Goal: Task Accomplishment & Management: Manage account settings

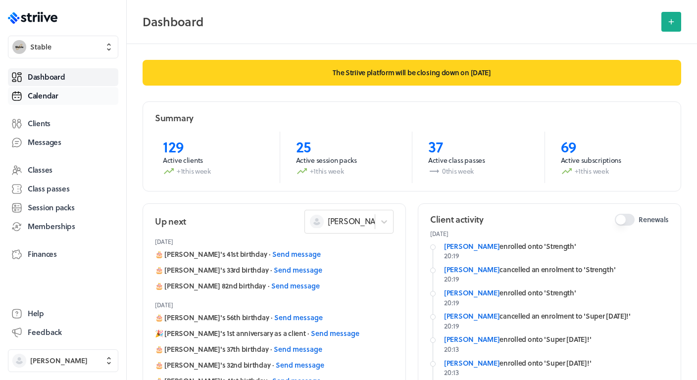
click at [50, 96] on span "Calendar" at bounding box center [43, 96] width 31 height 10
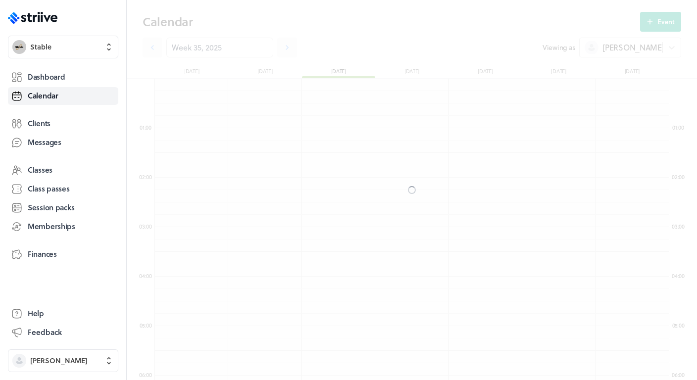
scroll to position [297, 0]
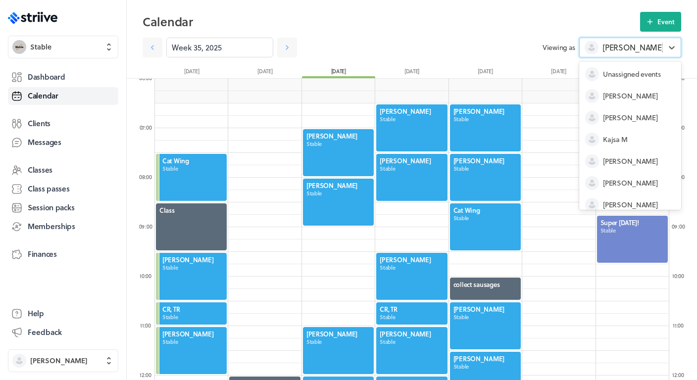
click at [608, 47] on span "[PERSON_NAME]" at bounding box center [632, 47] width 61 height 11
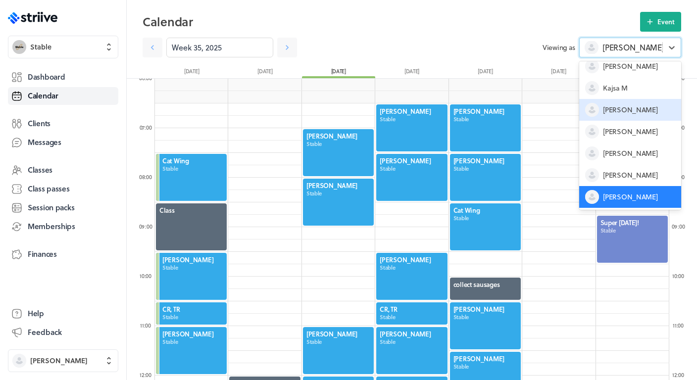
click at [610, 110] on span "[PERSON_NAME]" at bounding box center [630, 110] width 54 height 10
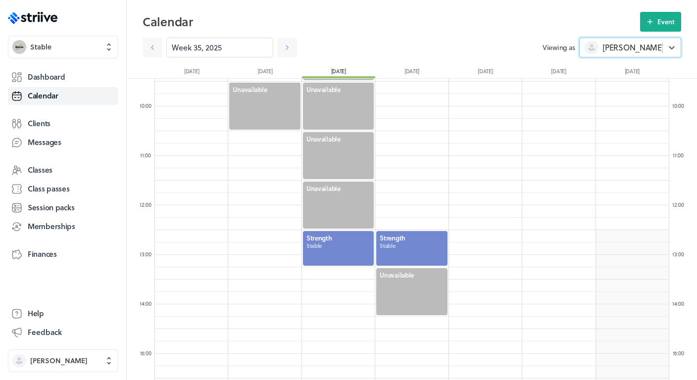
scroll to position [468, 0]
click at [409, 235] on div at bounding box center [411, 247] width 73 height 37
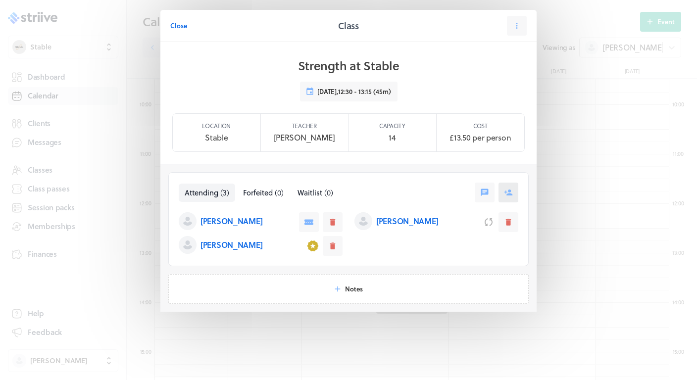
click at [513, 189] on button at bounding box center [508, 193] width 20 height 20
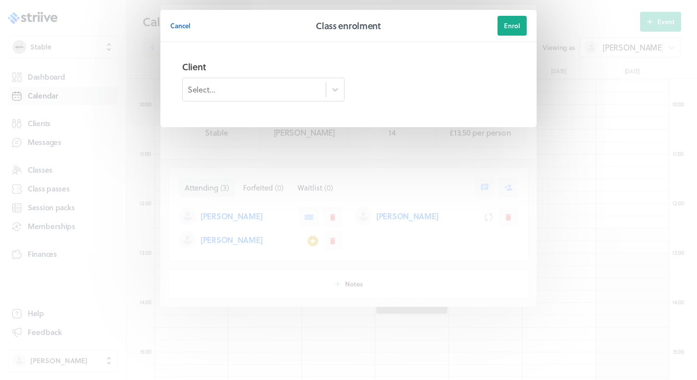
click at [261, 98] on div "Select..." at bounding box center [254, 89] width 143 height 17
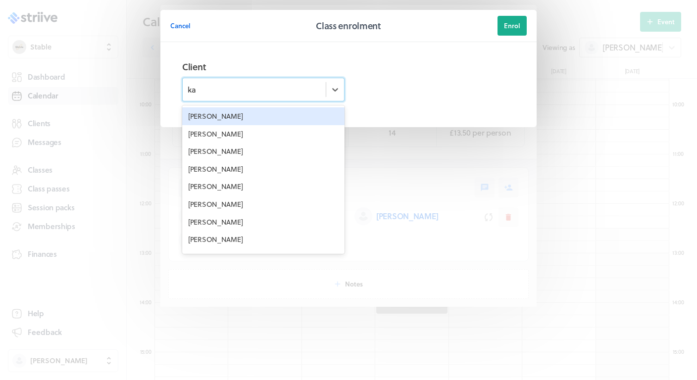
type input "kar"
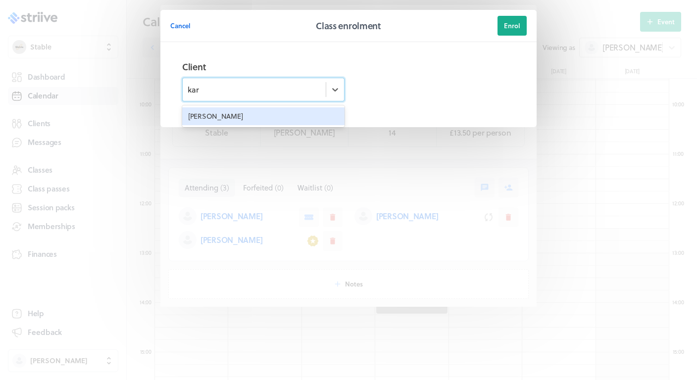
click at [283, 117] on div "[PERSON_NAME]" at bounding box center [263, 116] width 162 height 18
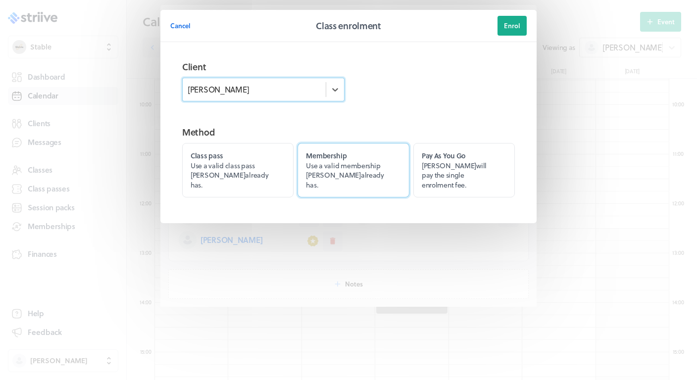
click at [381, 166] on label "Membership Use a valid membership [PERSON_NAME] already has." at bounding box center [352, 170] width 111 height 54
click at [0, 0] on input "Membership Use a valid membership [PERSON_NAME] already has." at bounding box center [0, 0] width 0 height 0
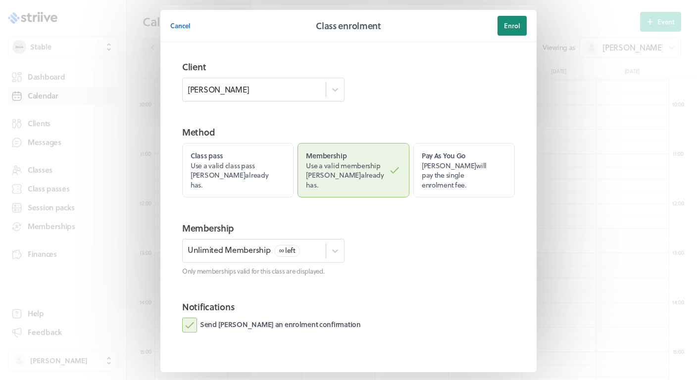
click at [512, 31] on button "Enrol" at bounding box center [511, 26] width 29 height 20
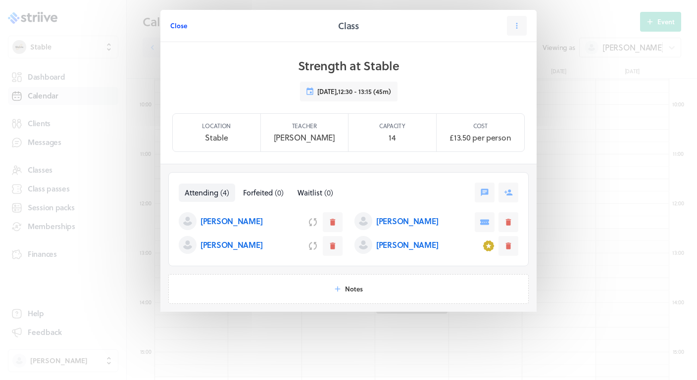
click at [180, 25] on span "Close" at bounding box center [178, 25] width 17 height 9
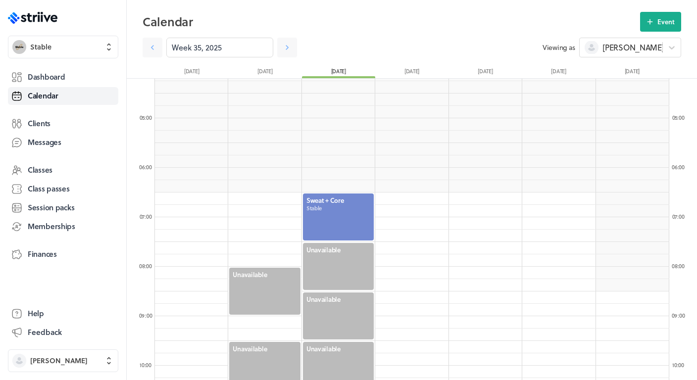
scroll to position [167, 0]
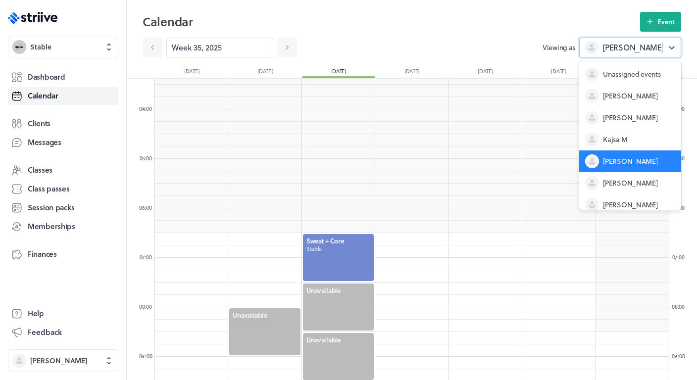
click at [645, 48] on div "[PERSON_NAME]" at bounding box center [620, 47] width 83 height 13
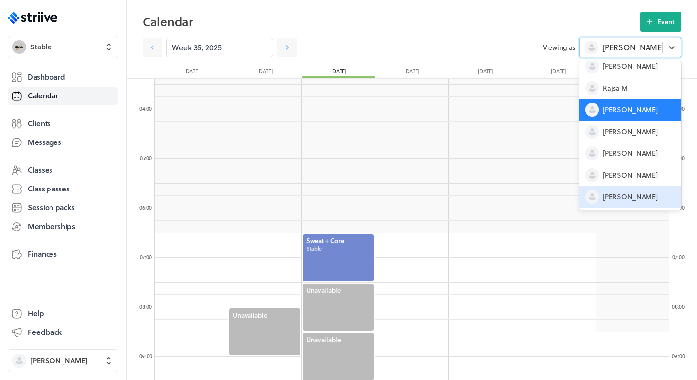
click at [618, 202] on span "[PERSON_NAME]" at bounding box center [630, 197] width 54 height 10
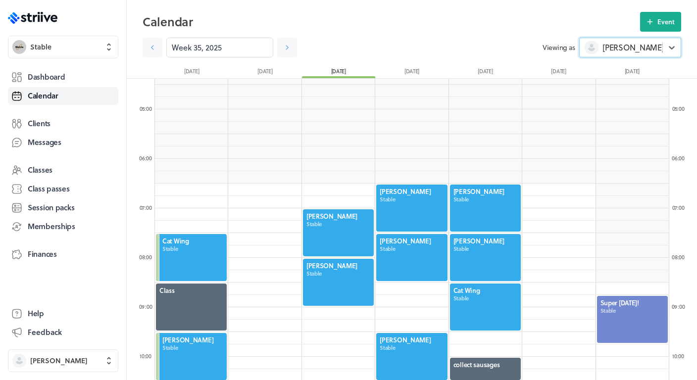
scroll to position [275, 0]
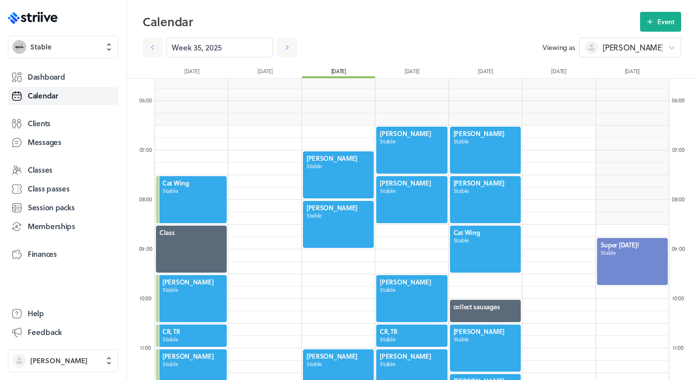
click at [407, 203] on div at bounding box center [411, 199] width 73 height 49
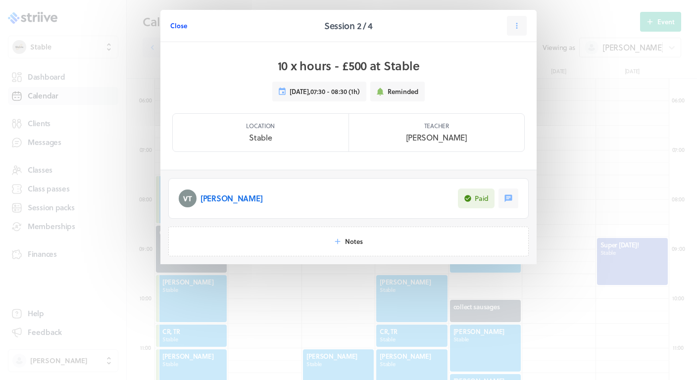
click at [183, 28] on span "Close" at bounding box center [178, 25] width 17 height 9
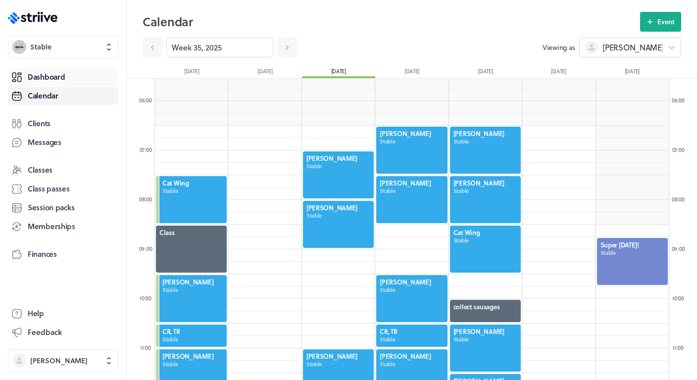
click at [69, 76] on link "Dashboard" at bounding box center [63, 77] width 110 height 18
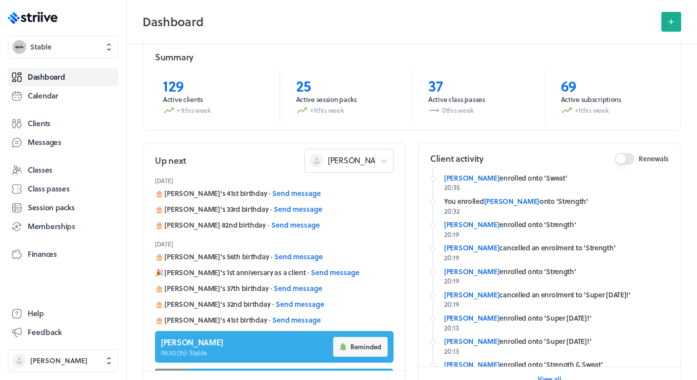
scroll to position [31, 0]
click at [378, 165] on div at bounding box center [384, 161] width 18 height 18
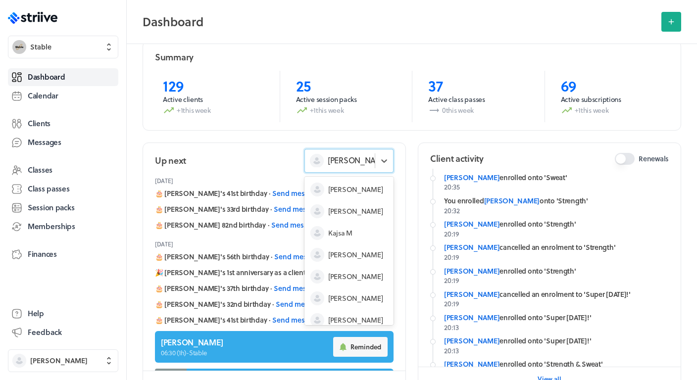
scroll to position [30, 0]
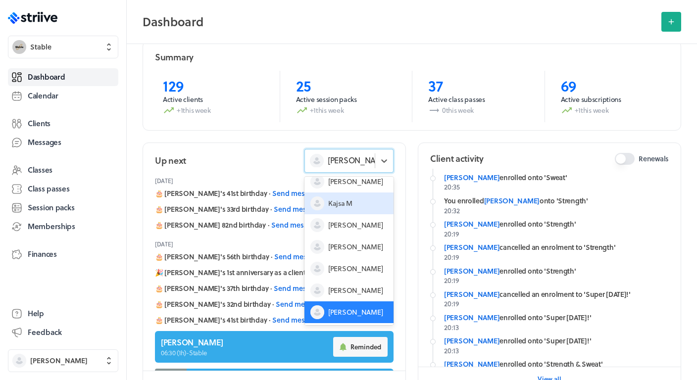
click at [343, 198] on span "Kajsa M" at bounding box center [340, 203] width 24 height 10
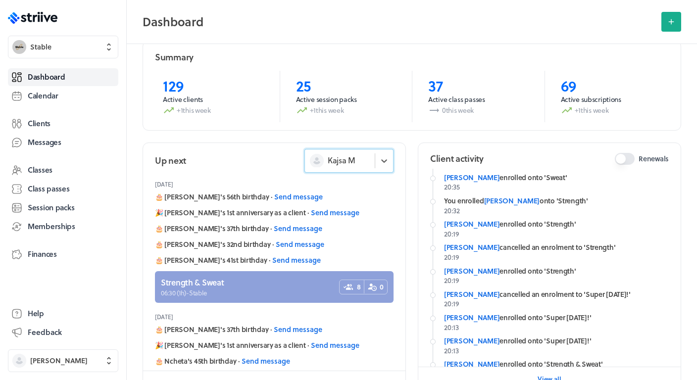
scroll to position [98, 0]
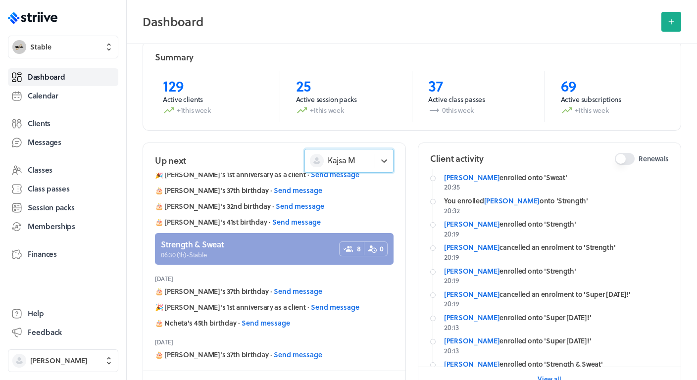
click at [255, 253] on link at bounding box center [274, 249] width 238 height 32
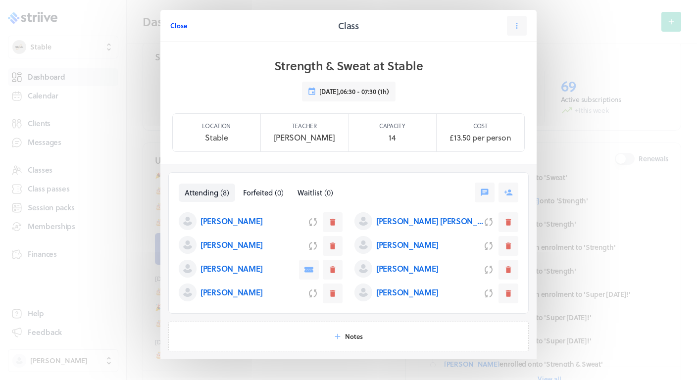
click at [176, 28] on span "Close" at bounding box center [178, 25] width 17 height 9
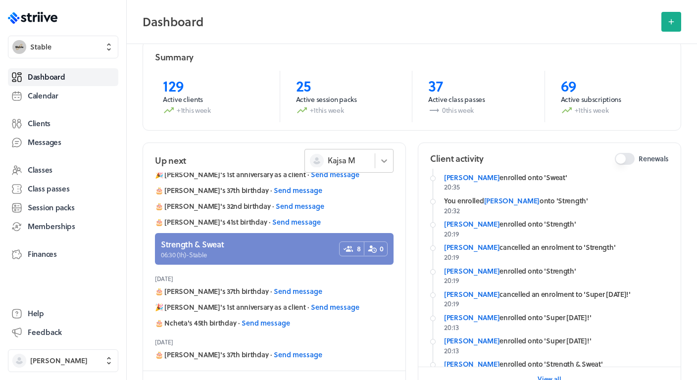
click at [376, 161] on div at bounding box center [384, 161] width 18 height 18
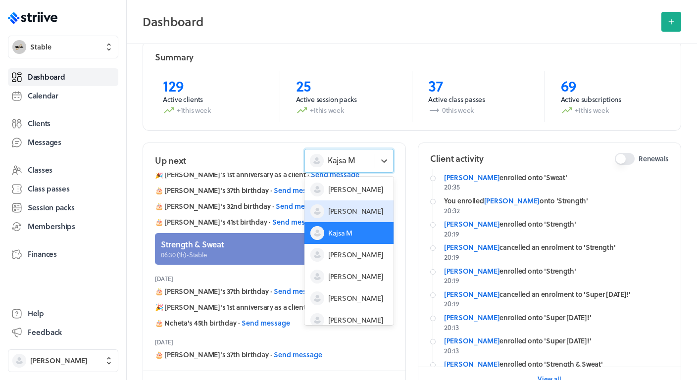
click at [349, 213] on span "[PERSON_NAME]" at bounding box center [355, 211] width 54 height 10
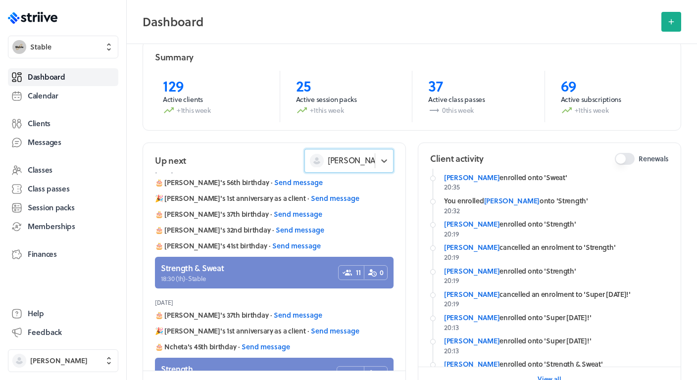
scroll to position [86, 0]
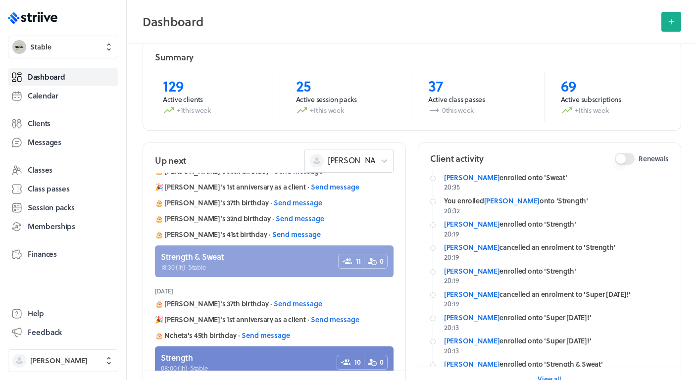
click at [273, 262] on link at bounding box center [274, 261] width 238 height 32
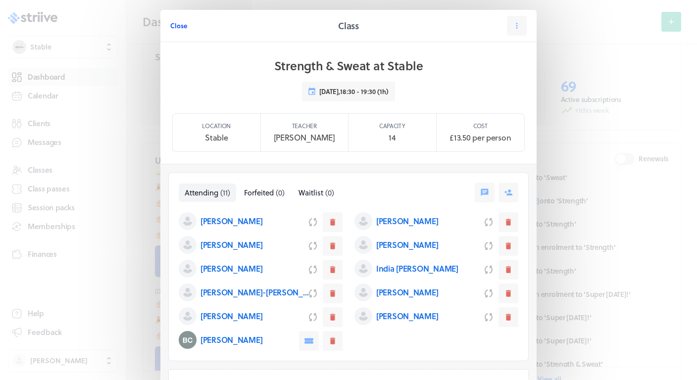
click at [177, 28] on span "Close" at bounding box center [178, 25] width 17 height 9
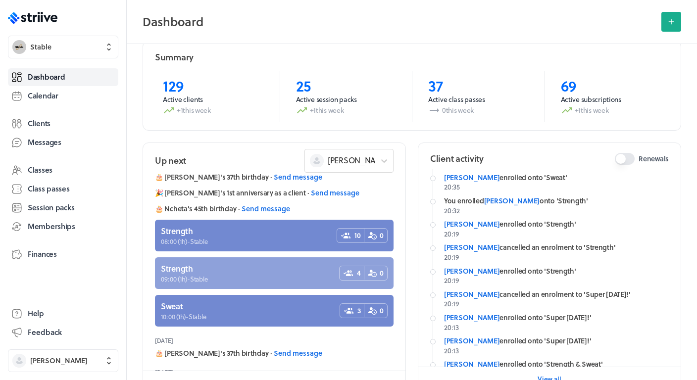
scroll to position [213, 0]
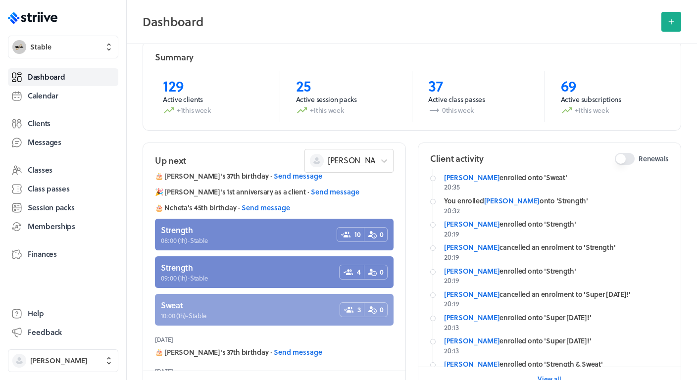
click at [207, 316] on link at bounding box center [274, 310] width 238 height 32
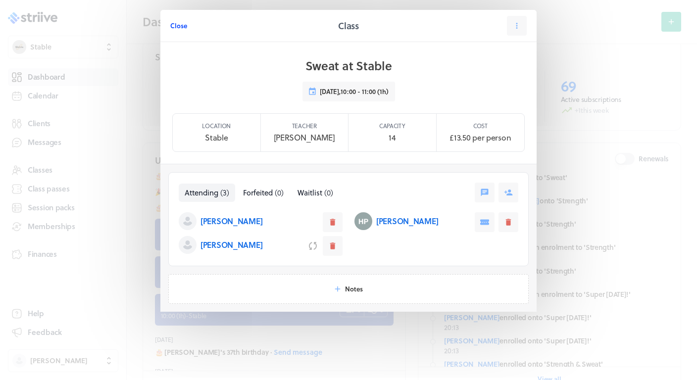
click at [184, 31] on button "Close" at bounding box center [178, 26] width 17 height 20
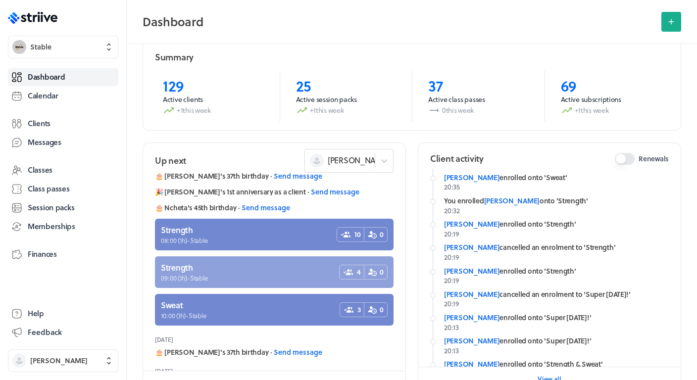
click at [211, 276] on link at bounding box center [274, 272] width 238 height 32
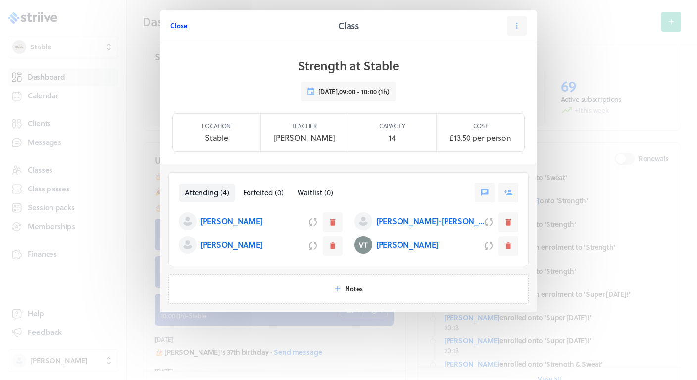
click at [178, 27] on span "Close" at bounding box center [178, 25] width 17 height 9
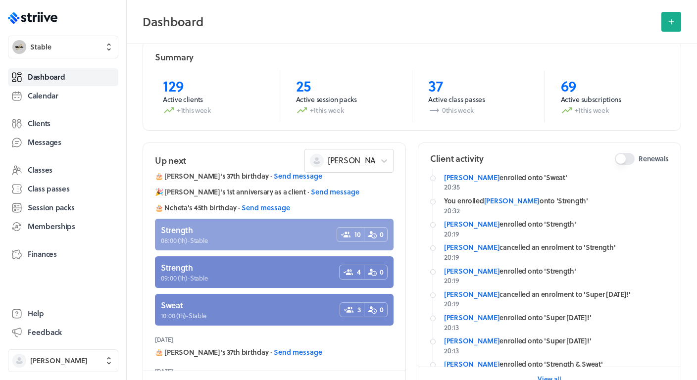
click at [243, 230] on link at bounding box center [274, 235] width 238 height 32
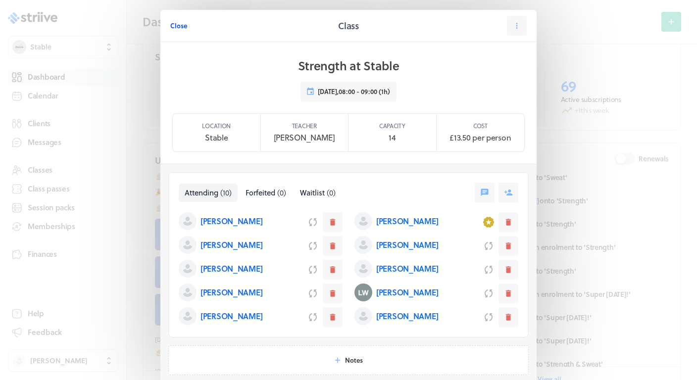
click at [176, 24] on span "Close" at bounding box center [178, 25] width 17 height 9
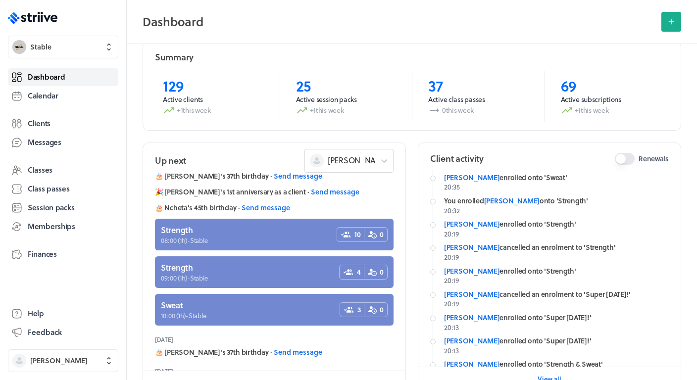
click at [82, 76] on link "Dashboard" at bounding box center [63, 77] width 110 height 18
click at [47, 254] on span "Finances" at bounding box center [42, 254] width 29 height 10
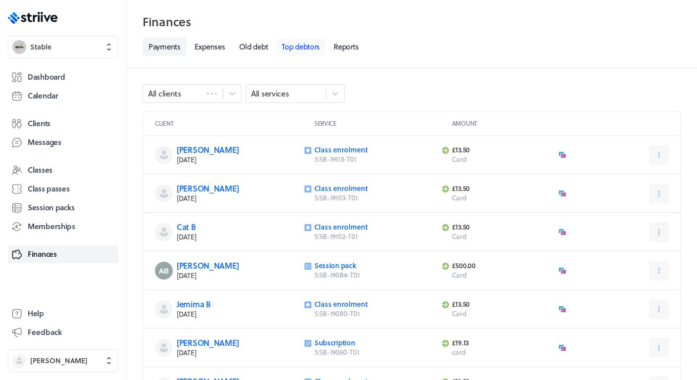
click at [314, 45] on link "Top debtors" at bounding box center [301, 47] width 50 height 18
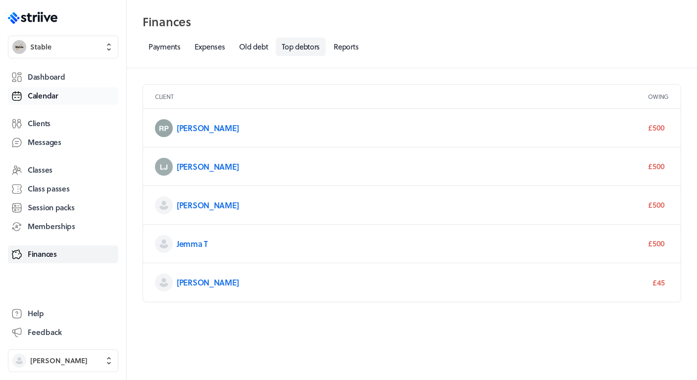
click at [43, 92] on span "Calendar" at bounding box center [43, 96] width 31 height 10
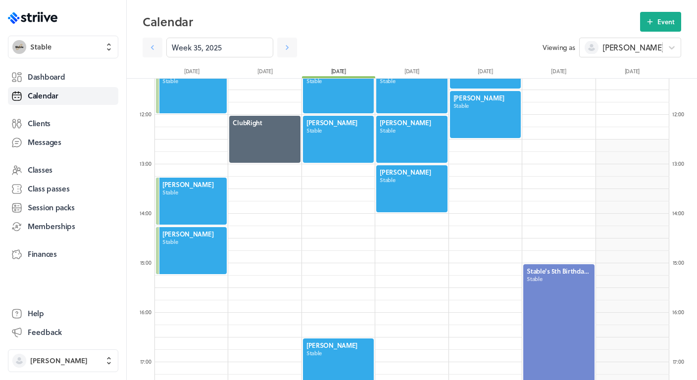
scroll to position [581, 0]
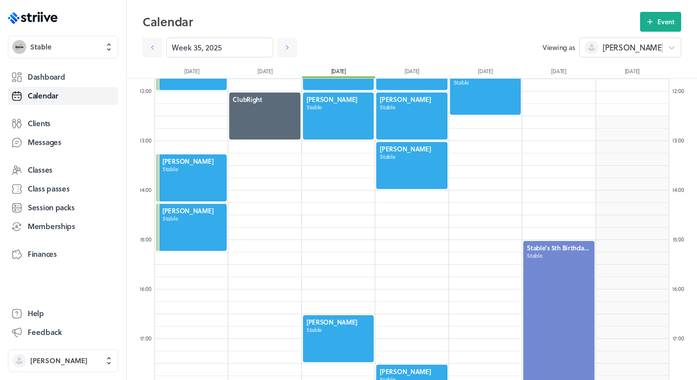
click at [340, 129] on div at bounding box center [338, 116] width 73 height 49
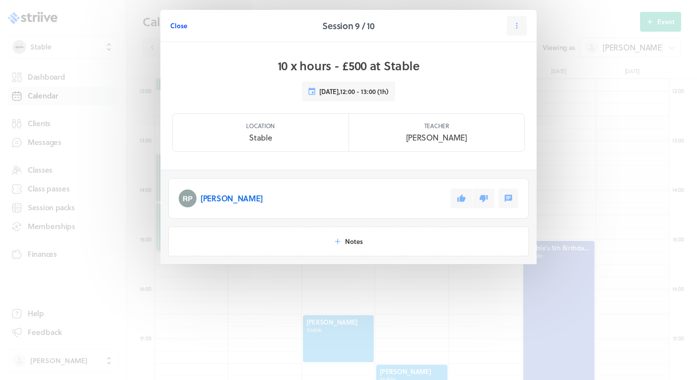
click at [178, 31] on button "Close" at bounding box center [178, 26] width 17 height 20
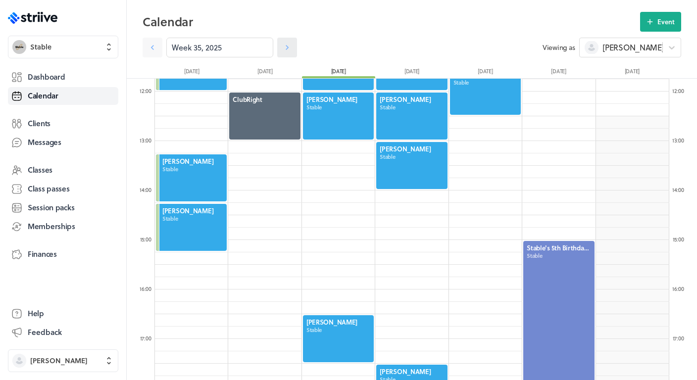
click at [280, 45] on link at bounding box center [287, 48] width 20 height 20
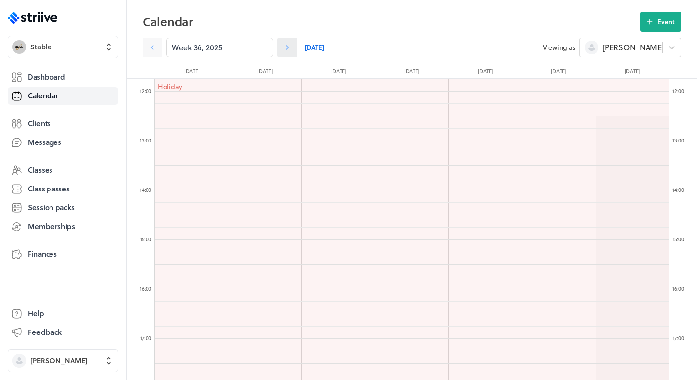
click at [280, 45] on link at bounding box center [287, 48] width 20 height 20
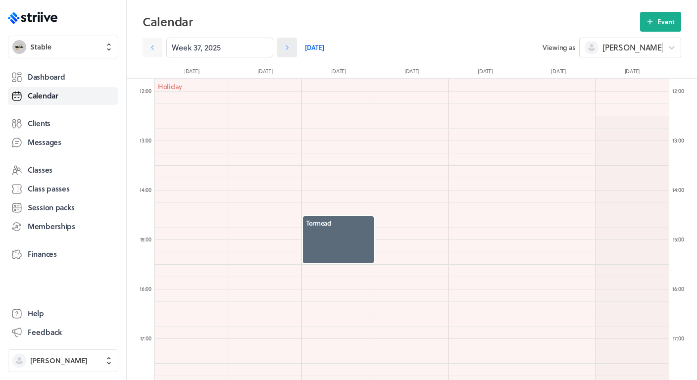
click at [287, 48] on icon at bounding box center [286, 47] width 3 height 5
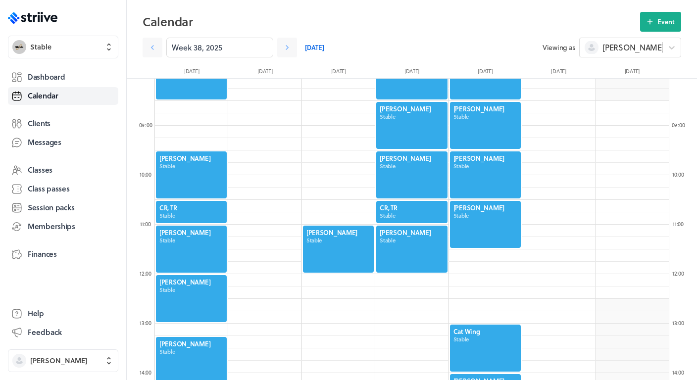
scroll to position [388, 0]
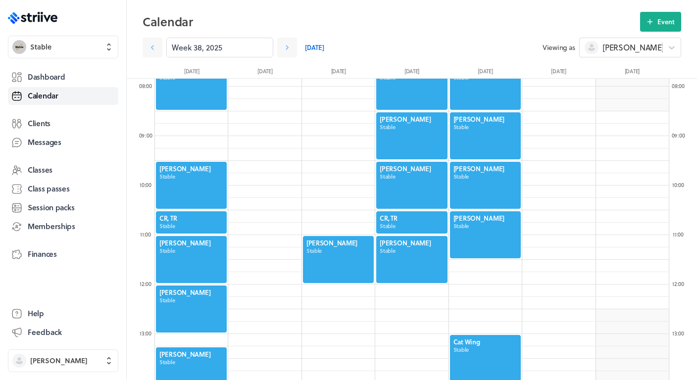
click at [196, 187] on div at bounding box center [191, 185] width 73 height 49
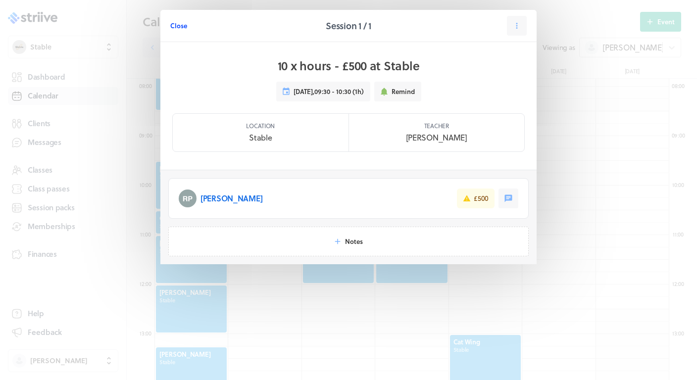
click at [184, 30] on span "Close" at bounding box center [178, 25] width 17 height 9
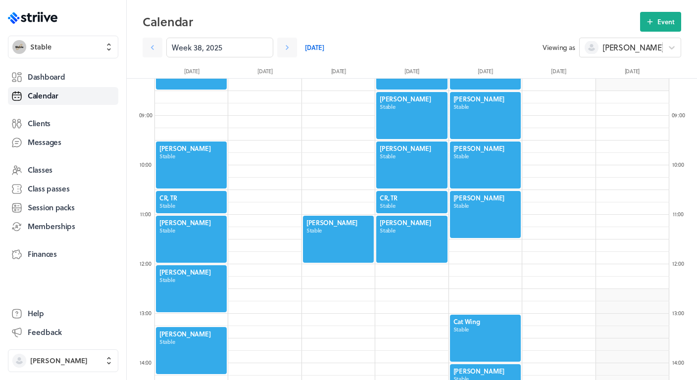
scroll to position [367, 0]
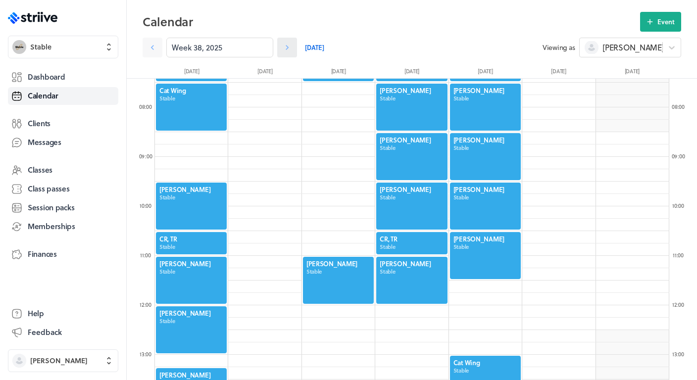
click at [282, 41] on link at bounding box center [287, 48] width 20 height 20
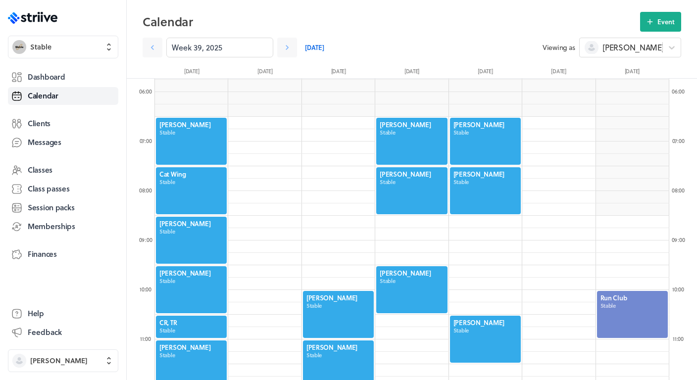
scroll to position [296, 0]
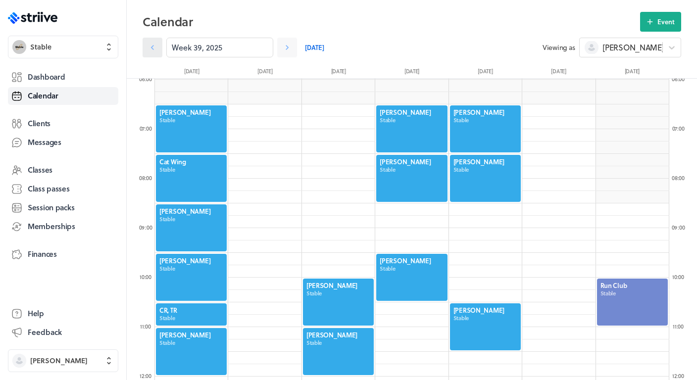
click at [148, 52] on link at bounding box center [152, 48] width 20 height 20
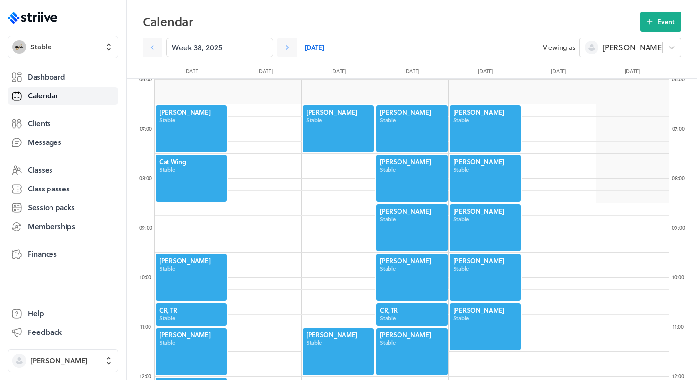
click at [478, 213] on div at bounding box center [485, 227] width 73 height 49
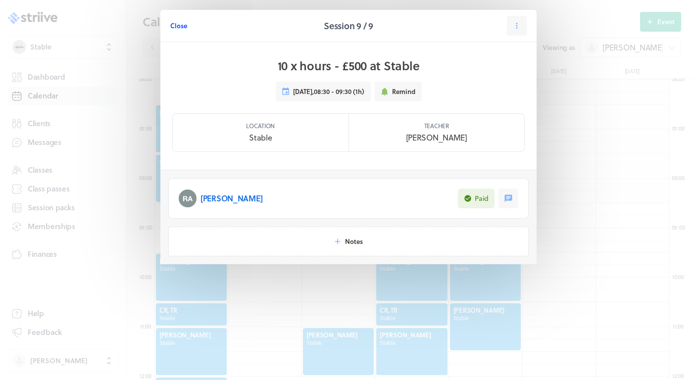
click at [177, 27] on span "Close" at bounding box center [178, 25] width 17 height 9
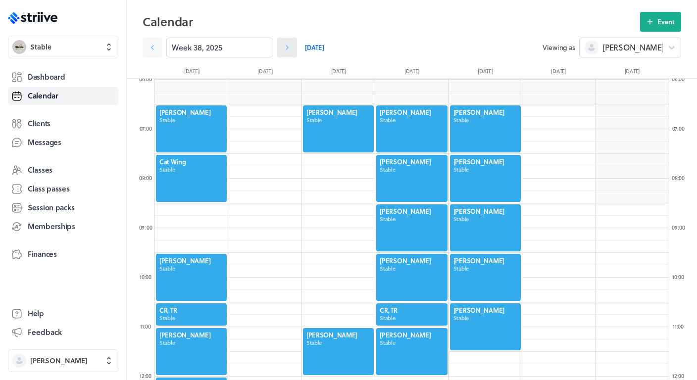
click at [285, 47] on icon at bounding box center [287, 48] width 10 height 10
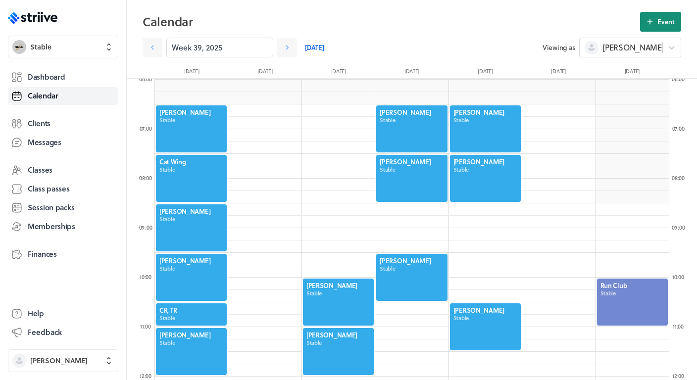
click at [656, 21] on button "Event" at bounding box center [660, 22] width 41 height 20
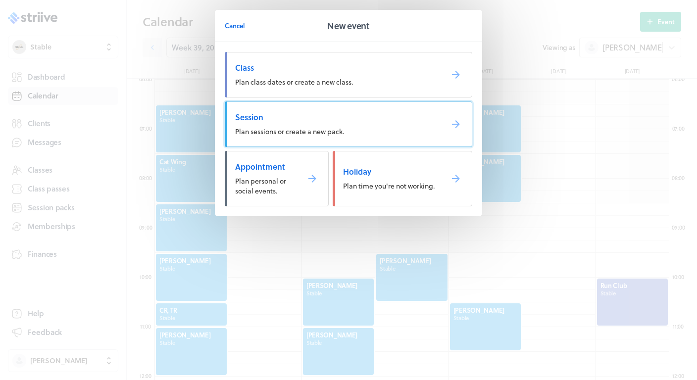
click at [303, 132] on span "Plan sessions or create a new pack." at bounding box center [289, 131] width 109 height 10
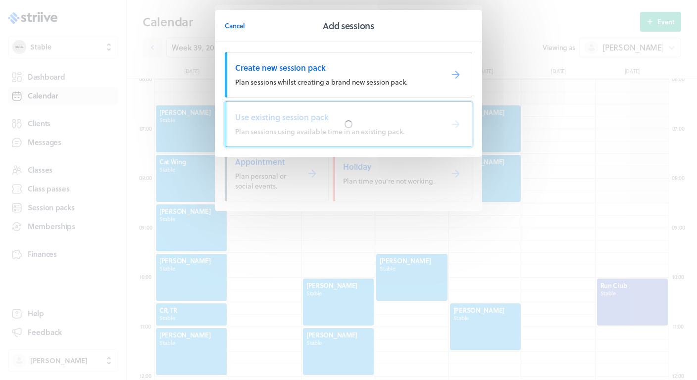
click at [286, 119] on div at bounding box center [348, 124] width 246 height 45
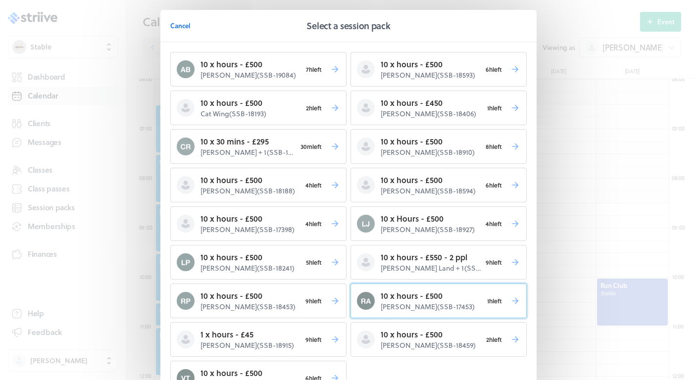
click at [391, 304] on p "[PERSON_NAME] ( SSB-17453 )" at bounding box center [431, 307] width 102 height 10
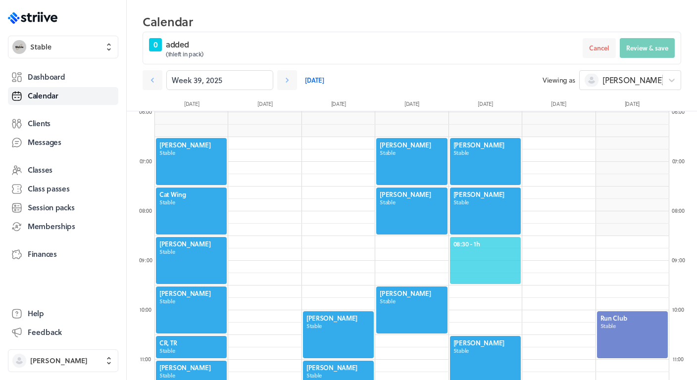
click at [480, 244] on span "08:30 - 1h" at bounding box center [485, 243] width 64 height 9
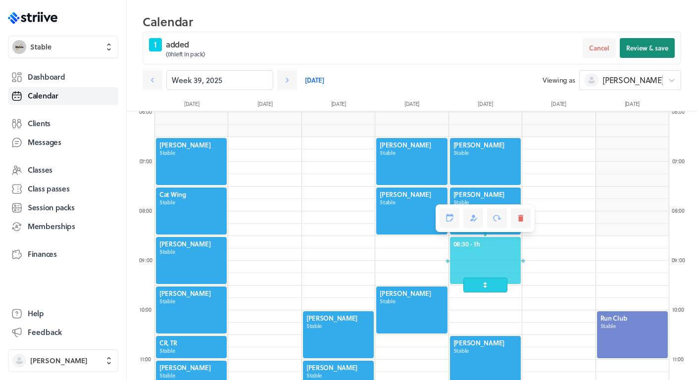
click at [647, 46] on span "Review & save" at bounding box center [647, 48] width 42 height 9
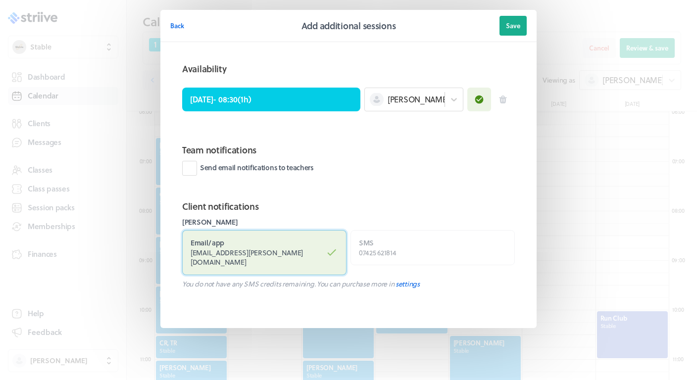
click at [265, 257] on span "[EMAIL_ADDRESS][PERSON_NAME][DOMAIN_NAME]" at bounding box center [246, 257] width 112 height 20
click at [0, 0] on input "Email / app [PERSON_NAME][EMAIL_ADDRESS][PERSON_NAME][DOMAIN_NAME]" at bounding box center [0, 0] width 0 height 0
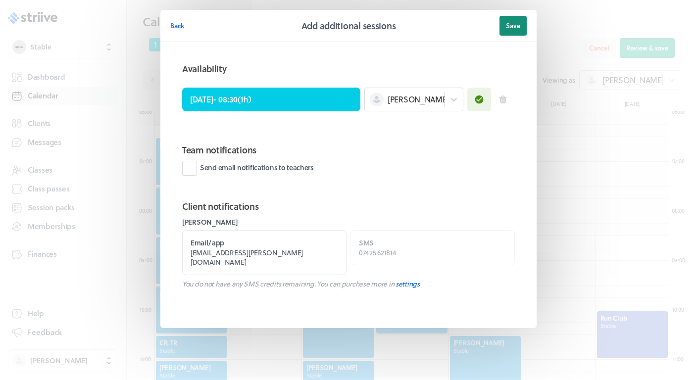
click at [507, 23] on span "Save" at bounding box center [513, 25] width 14 height 9
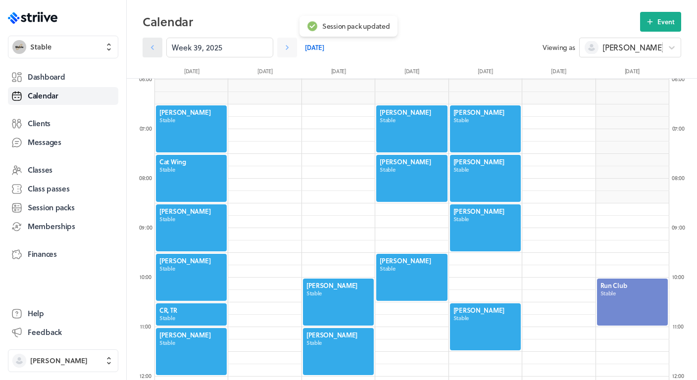
click at [155, 47] on icon at bounding box center [152, 48] width 10 height 10
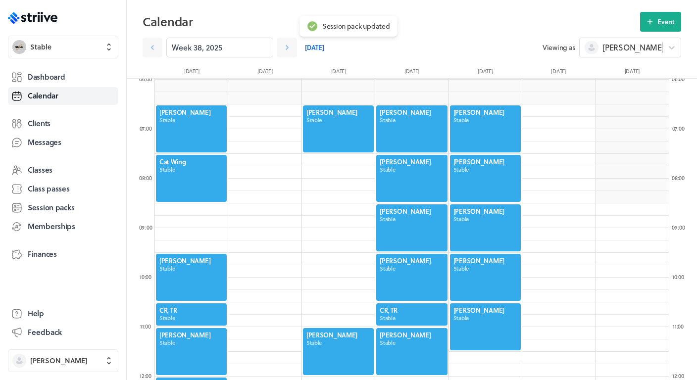
click at [417, 211] on div at bounding box center [411, 227] width 73 height 49
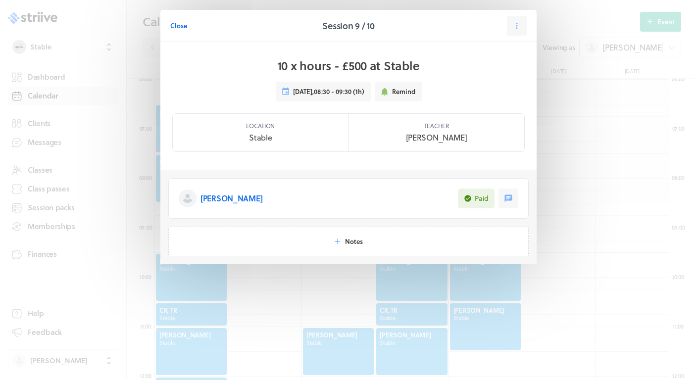
click at [221, 198] on p "[PERSON_NAME]" at bounding box center [231, 198] width 62 height 12
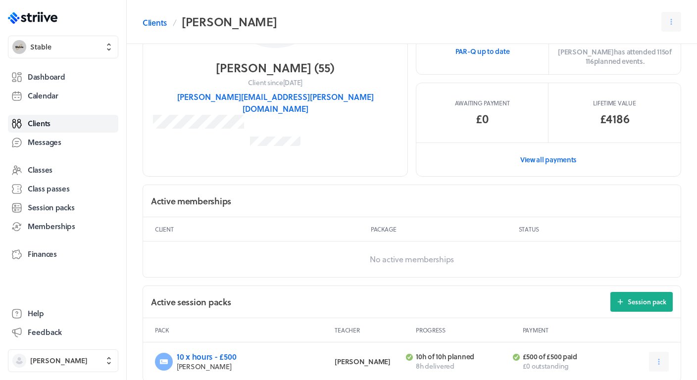
scroll to position [254, 0]
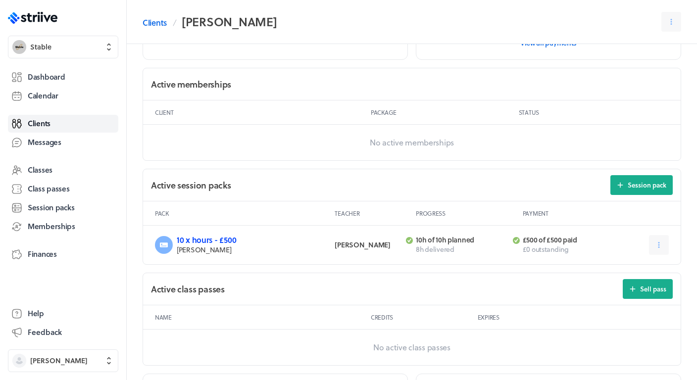
click at [207, 238] on link "10 x hours - £500" at bounding box center [206, 239] width 59 height 11
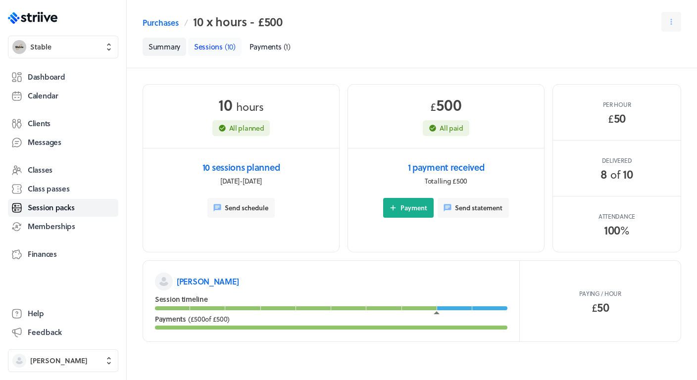
click at [215, 48] on span "Sessions" at bounding box center [208, 46] width 29 height 11
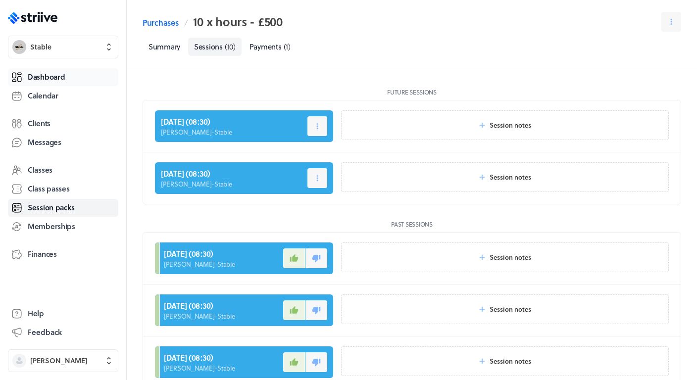
click at [47, 75] on span "Dashboard" at bounding box center [46, 77] width 37 height 10
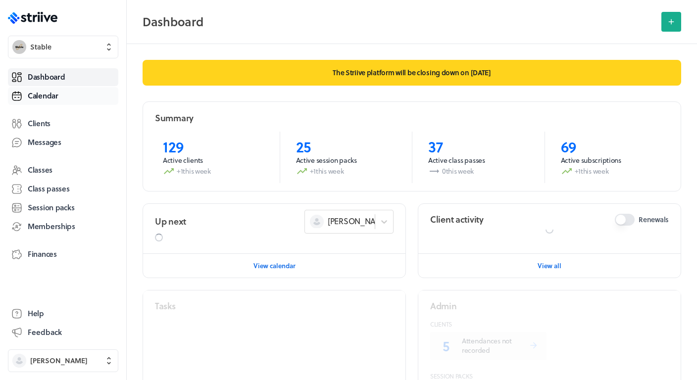
click at [42, 102] on link "Calendar" at bounding box center [63, 96] width 110 height 18
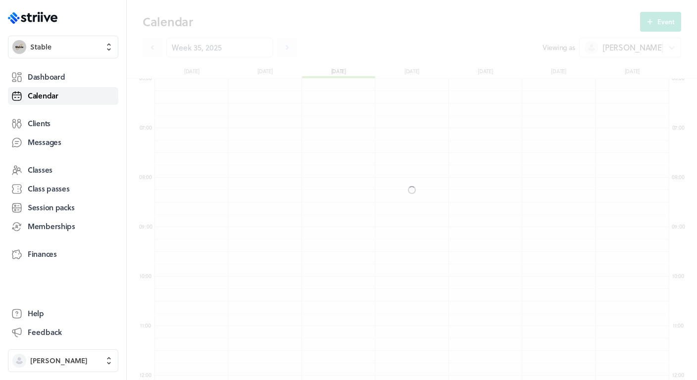
scroll to position [1187, 514]
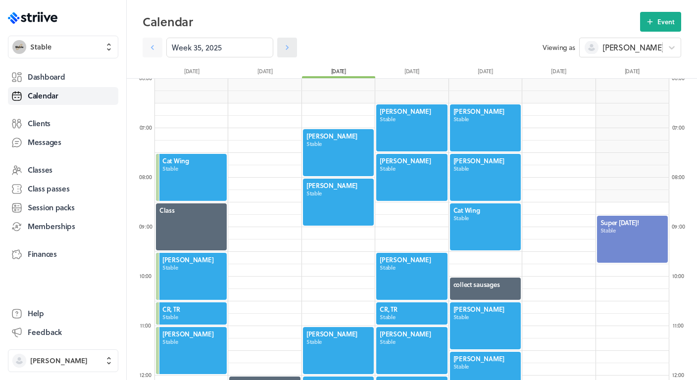
click at [286, 48] on icon at bounding box center [287, 48] width 10 height 10
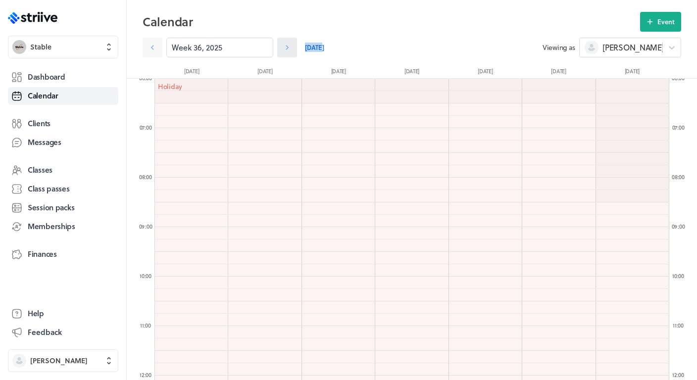
click at [286, 48] on icon at bounding box center [287, 48] width 10 height 10
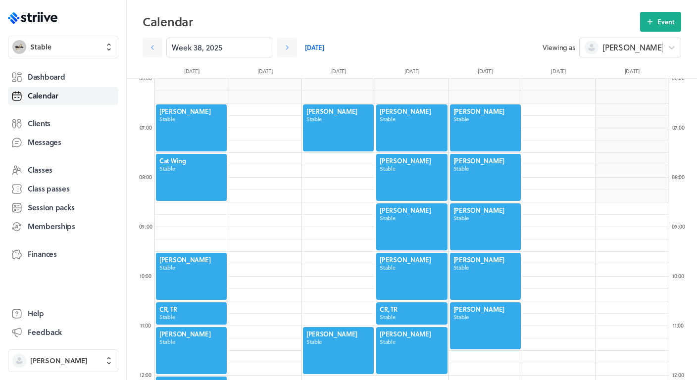
click at [270, 151] on div at bounding box center [264, 375] width 73 height 1187
click at [287, 47] on icon at bounding box center [286, 47] width 3 height 5
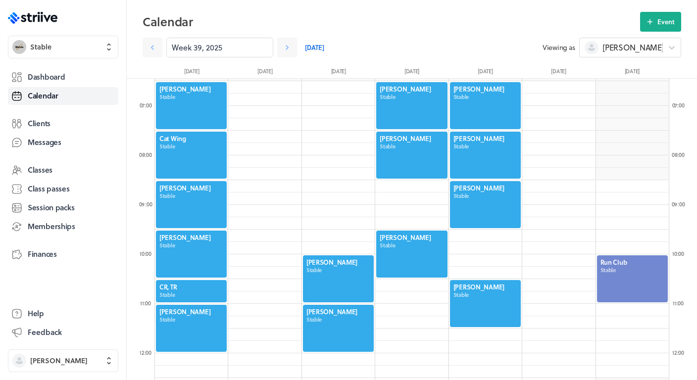
scroll to position [274, 0]
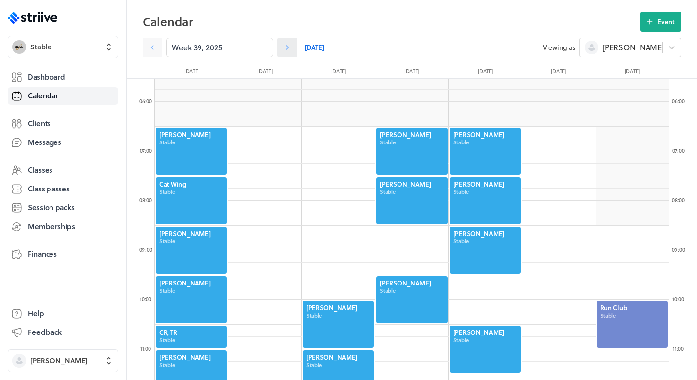
click at [288, 50] on icon at bounding box center [287, 48] width 10 height 10
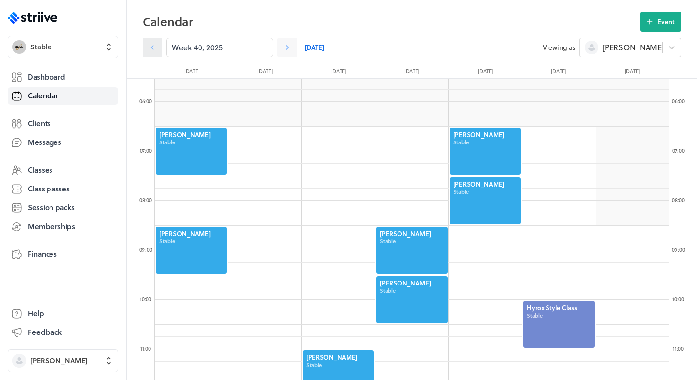
click at [145, 46] on link at bounding box center [152, 48] width 20 height 20
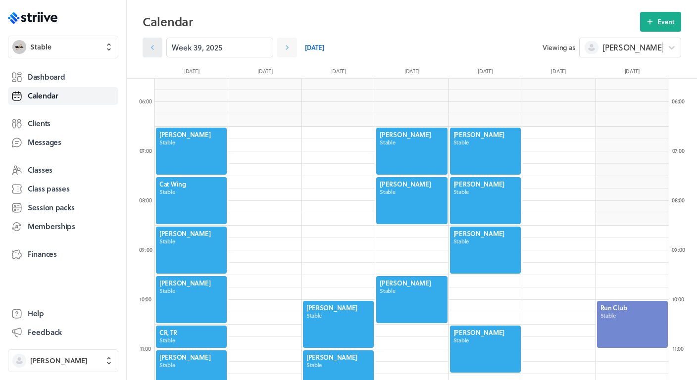
click at [146, 47] on link at bounding box center [152, 48] width 20 height 20
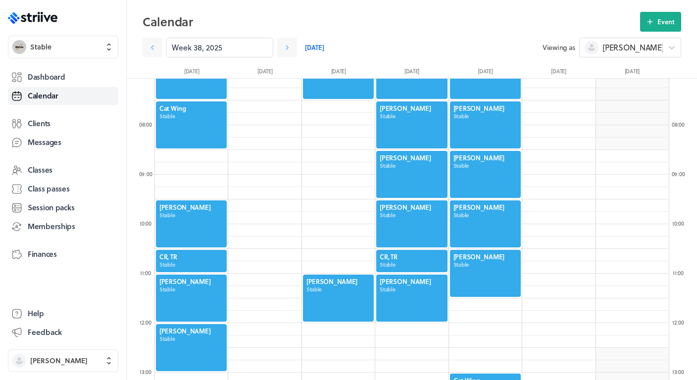
scroll to position [351, 0]
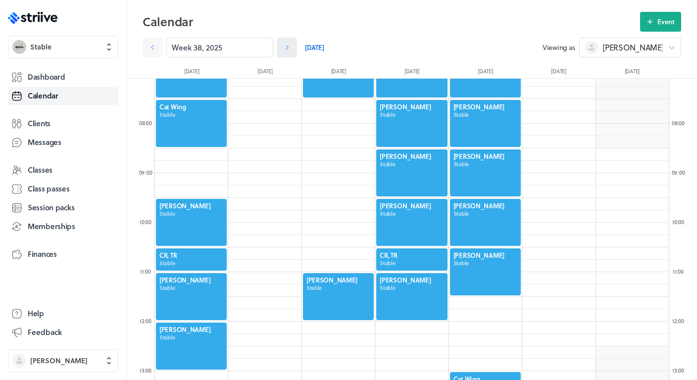
click at [283, 46] on icon at bounding box center [287, 48] width 10 height 10
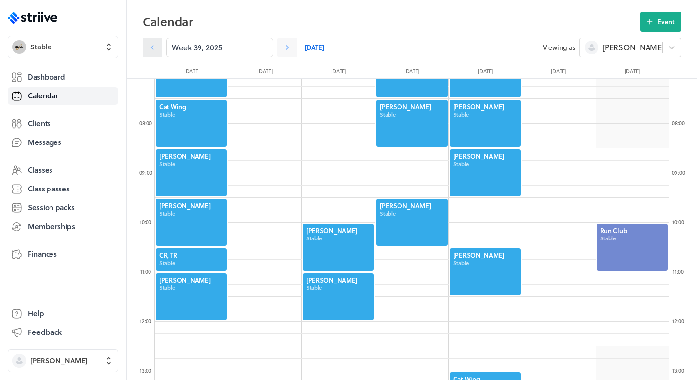
click at [150, 39] on link at bounding box center [152, 48] width 20 height 20
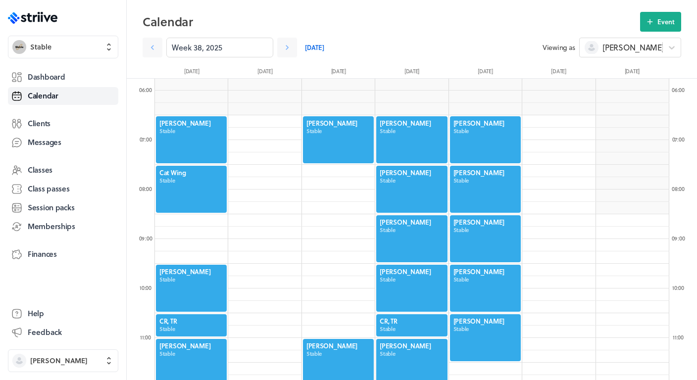
scroll to position [281, 0]
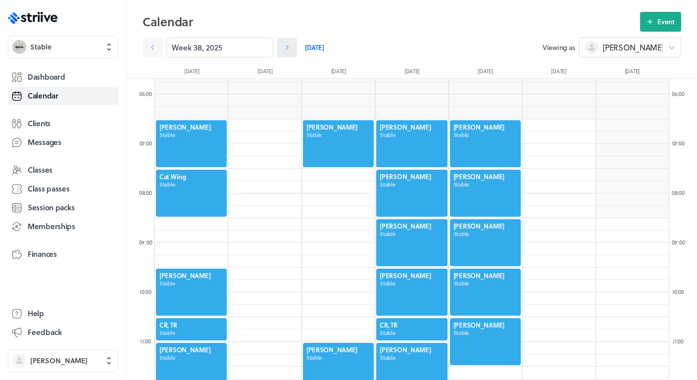
click at [292, 49] on link at bounding box center [287, 48] width 20 height 20
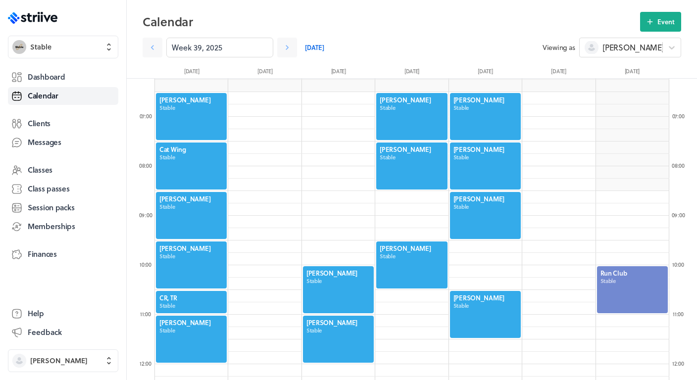
scroll to position [310, 0]
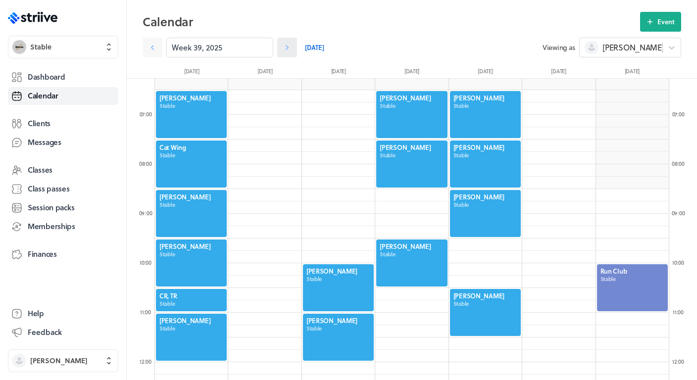
click at [294, 47] on link at bounding box center [287, 48] width 20 height 20
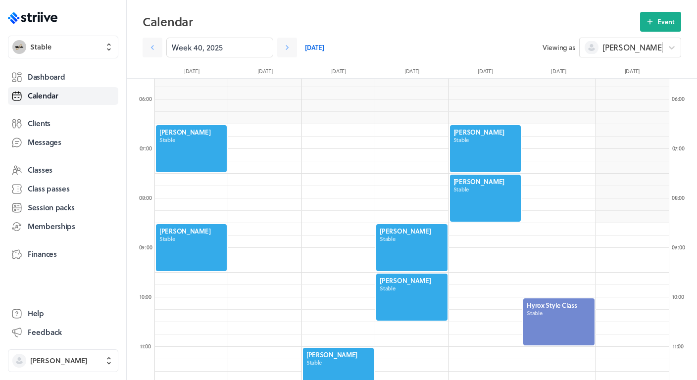
scroll to position [275, 0]
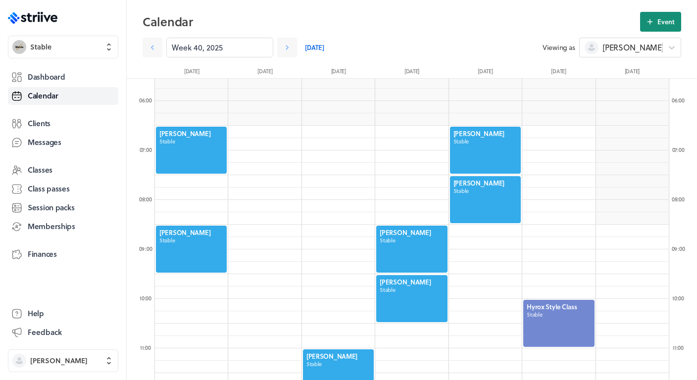
click at [671, 25] on span "Event" at bounding box center [665, 21] width 17 height 9
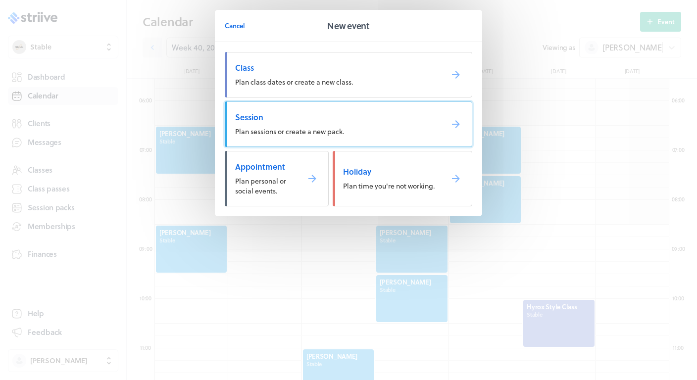
click at [351, 110] on link "Session Plan sessions or create a new pack." at bounding box center [348, 124] width 247 height 46
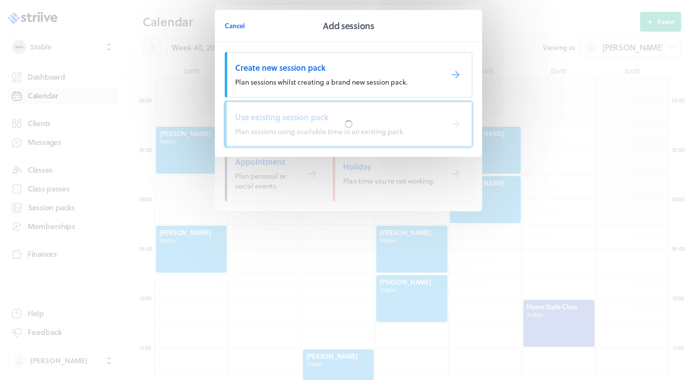
click at [316, 120] on div at bounding box center [348, 124] width 246 height 45
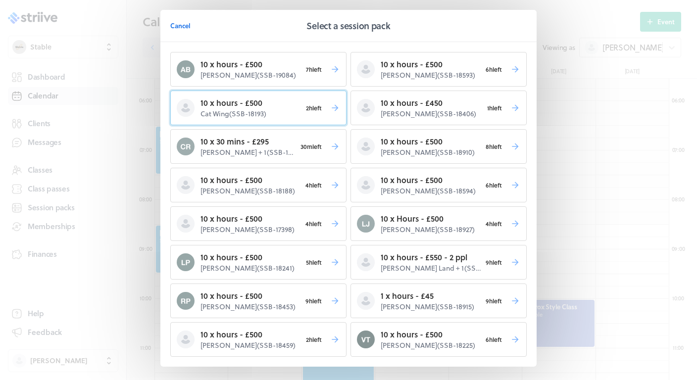
click at [308, 119] on button "10 x hours - £500 Cat Wing ( SSB-18193 ) 2h left" at bounding box center [258, 108] width 176 height 35
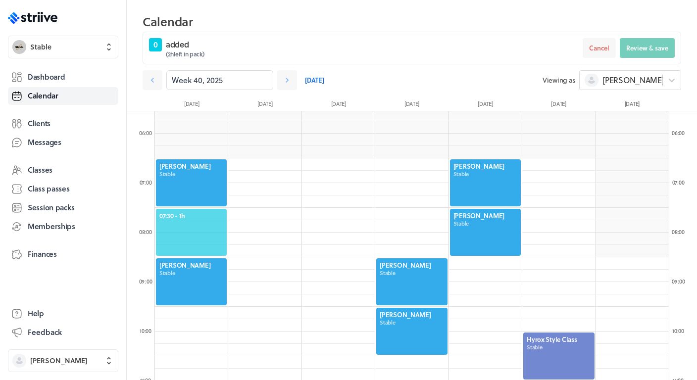
click at [202, 208] on div "07:30 - 1h" at bounding box center [191, 232] width 73 height 49
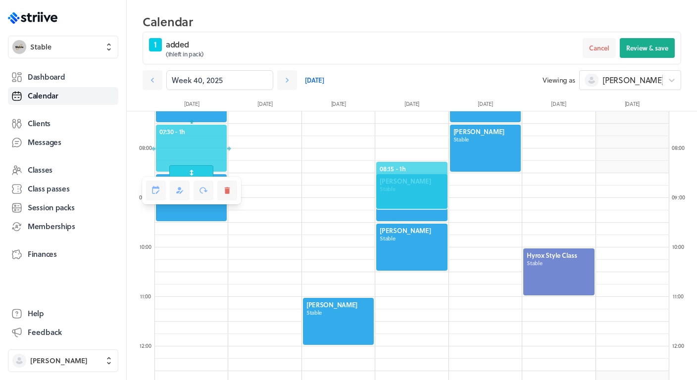
scroll to position [435, 0]
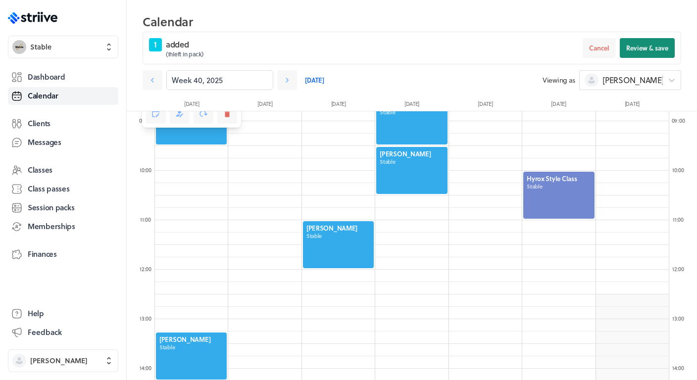
click at [645, 49] on span "Review & save" at bounding box center [647, 48] width 42 height 9
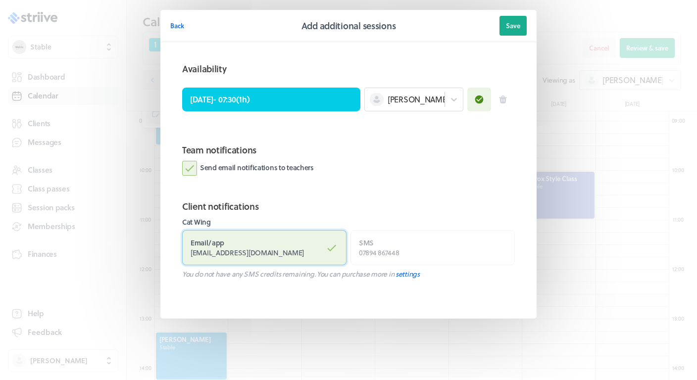
click at [251, 249] on span "[EMAIL_ADDRESS][DOMAIN_NAME]" at bounding box center [246, 252] width 113 height 10
click at [0, 0] on input "Email / app [EMAIL_ADDRESS][DOMAIN_NAME]" at bounding box center [0, 0] width 0 height 0
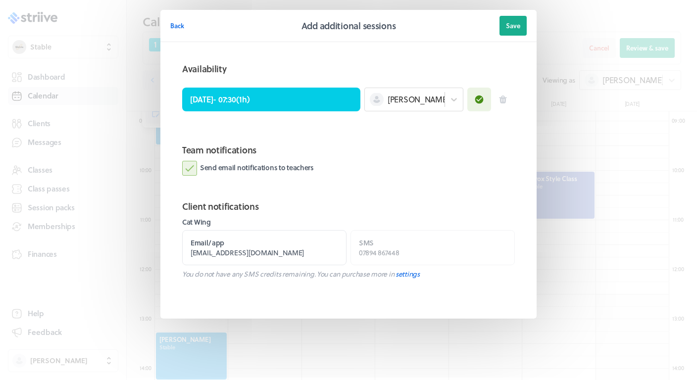
click at [269, 179] on section "Team notifications Send email notifications to teachers" at bounding box center [348, 163] width 356 height 56
click at [272, 168] on label "Send email notifications to teachers" at bounding box center [248, 168] width 132 height 15
click at [0, 0] on input "Send email notifications to teachers" at bounding box center [0, 0] width 0 height 0
click at [514, 31] on button "Save" at bounding box center [512, 26] width 27 height 20
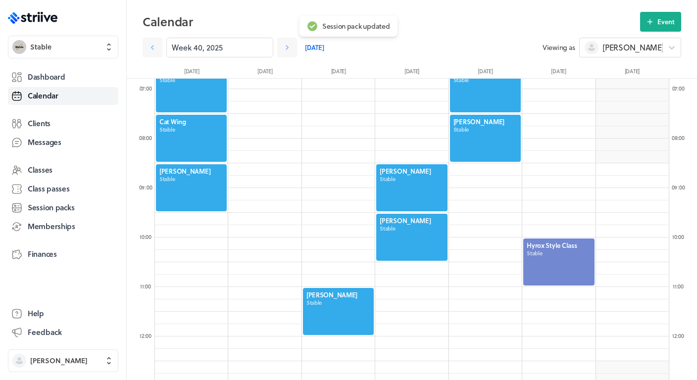
scroll to position [298, 0]
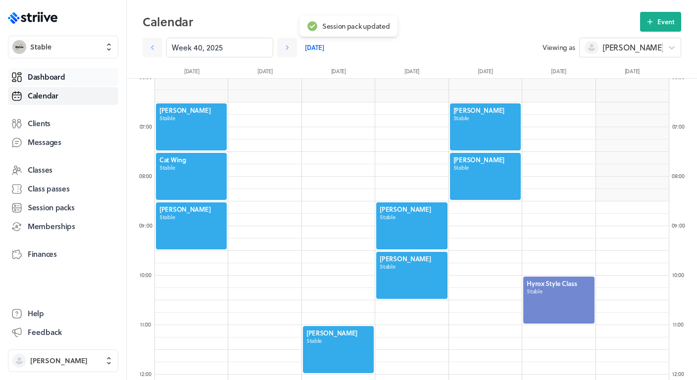
click at [70, 77] on link "Dashboard" at bounding box center [63, 77] width 110 height 18
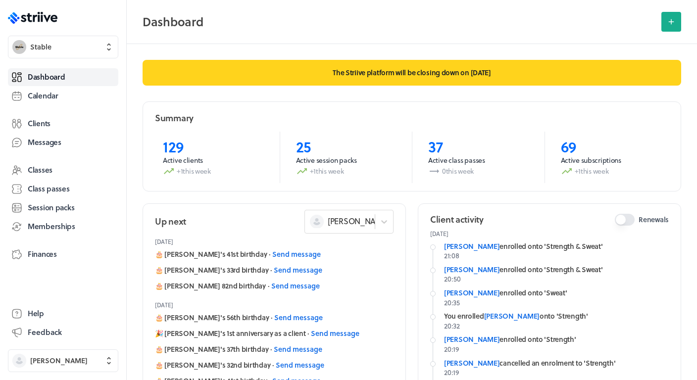
click at [354, 234] on header "[DATE]" at bounding box center [274, 242] width 238 height 16
click at [353, 220] on span "[PERSON_NAME]" at bounding box center [358, 221] width 61 height 11
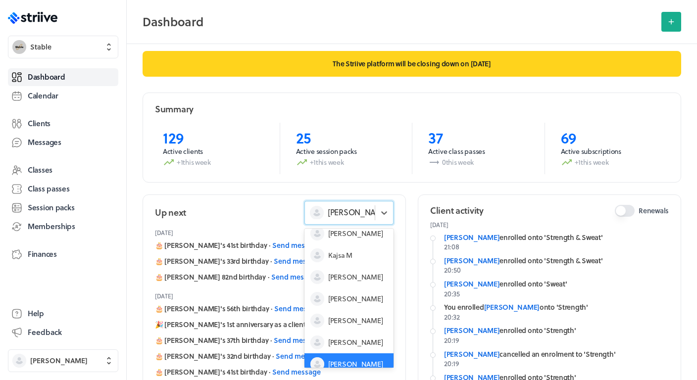
scroll to position [9, 0]
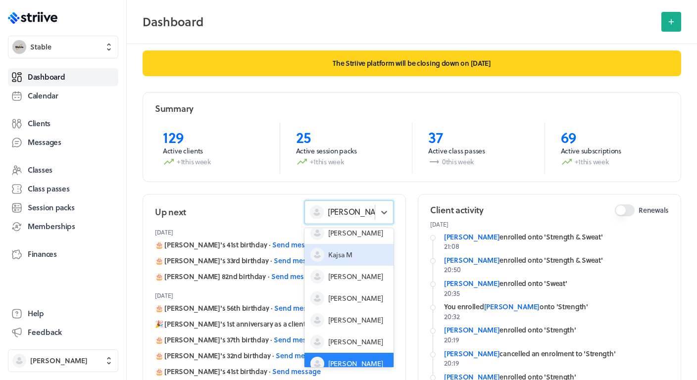
click at [345, 250] on span "Kajsa M" at bounding box center [340, 255] width 24 height 10
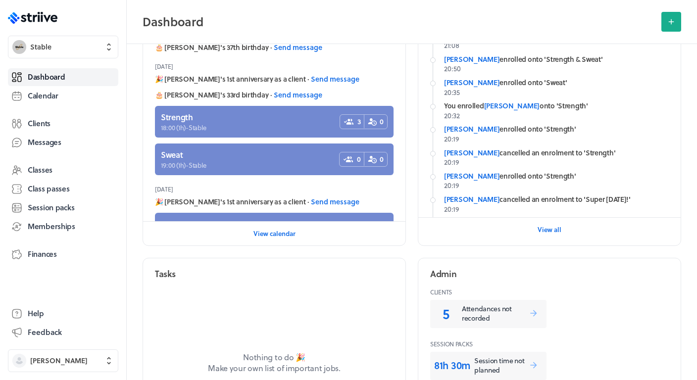
scroll to position [221, 0]
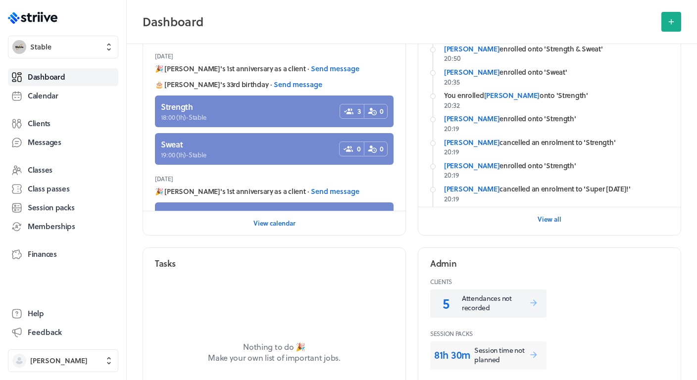
click at [478, 313] on link "5 Attendances not recorded" at bounding box center [488, 303] width 116 height 28
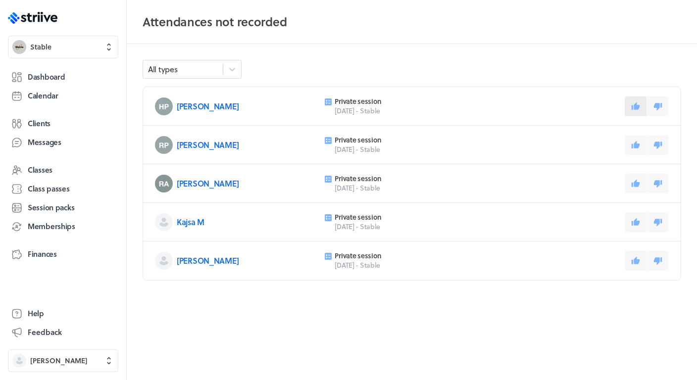
click at [641, 101] on button at bounding box center [635, 106] width 22 height 20
click at [632, 143] on icon at bounding box center [635, 144] width 9 height 9
click at [629, 178] on button at bounding box center [635, 184] width 22 height 20
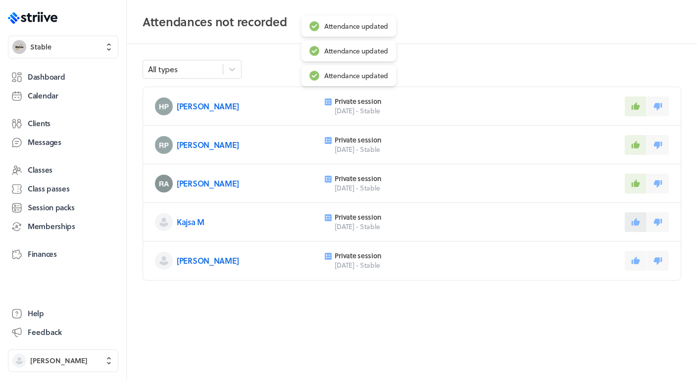
click at [632, 224] on icon at bounding box center [635, 221] width 8 height 7
click at [633, 266] on button at bounding box center [635, 261] width 22 height 20
click at [38, 76] on span "Dashboard" at bounding box center [46, 77] width 37 height 10
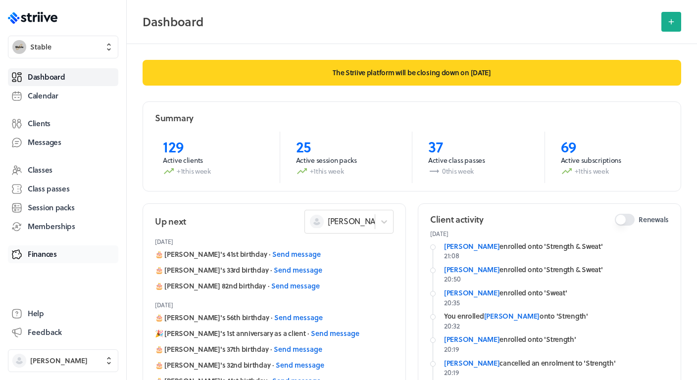
click at [43, 253] on span "Finances" at bounding box center [42, 254] width 29 height 10
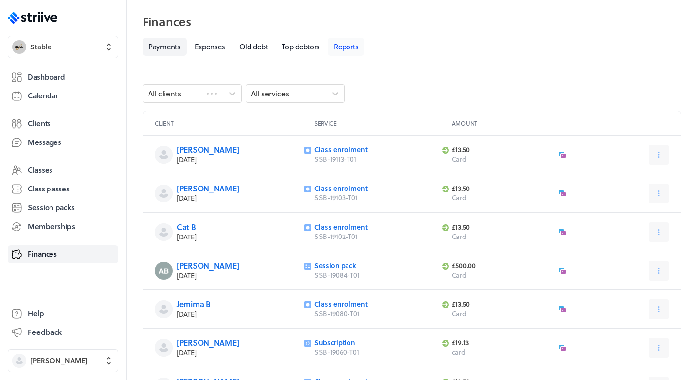
click at [346, 50] on link "Reports" at bounding box center [346, 47] width 37 height 18
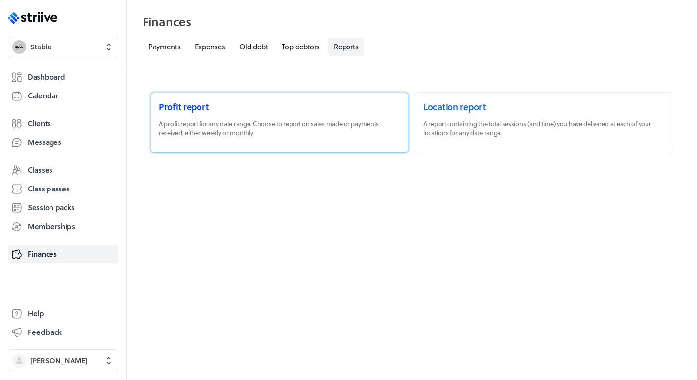
click at [249, 110] on link at bounding box center [279, 123] width 257 height 60
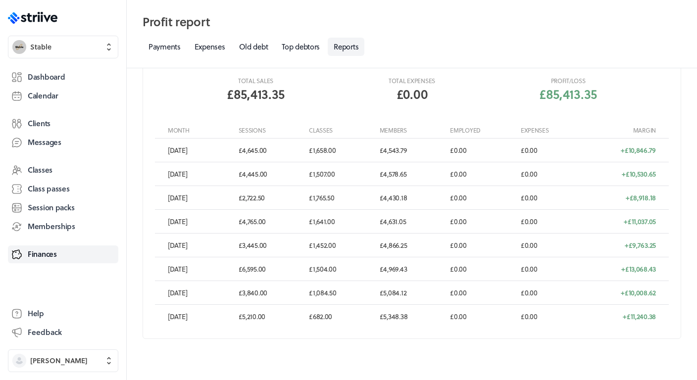
scroll to position [210, 0]
drag, startPoint x: 414, startPoint y: 319, endPoint x: 376, endPoint y: 318, distance: 37.1
click at [376, 318] on div "£ 5,348.38" at bounding box center [411, 318] width 71 height 10
click at [405, 328] on div "[DATE] £5,210.00 £ 682.00 £ 5,348.38 £ 0.00 £0.00 + £11,240.38" at bounding box center [412, 318] width 514 height 24
